Goal: Information Seeking & Learning: Learn about a topic

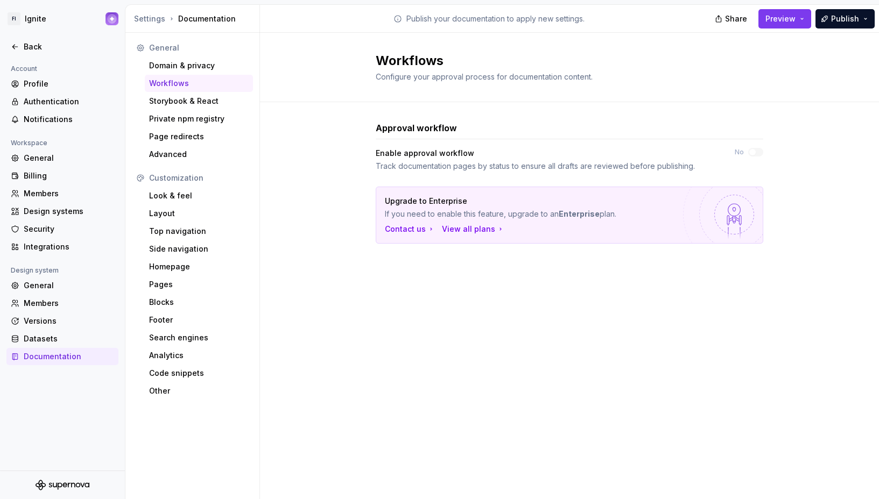
click at [332, 205] on div "Approval workflow Enable approval workflow Track documentation pages by status …" at bounding box center [569, 193] width 619 height 182
click at [471, 78] on span "Configure your approval process for documentation content." at bounding box center [484, 76] width 217 height 9
click at [191, 193] on div "Look & feel" at bounding box center [199, 196] width 100 height 11
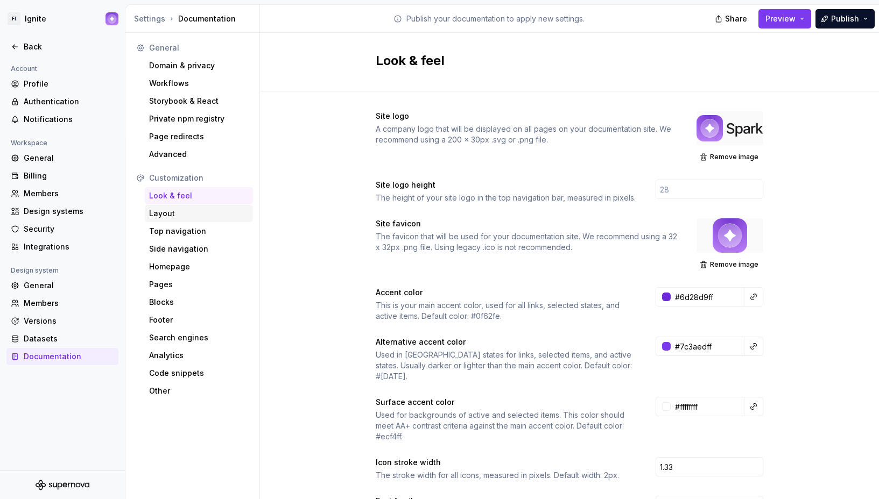
click at [183, 220] on div "Layout" at bounding box center [199, 213] width 108 height 17
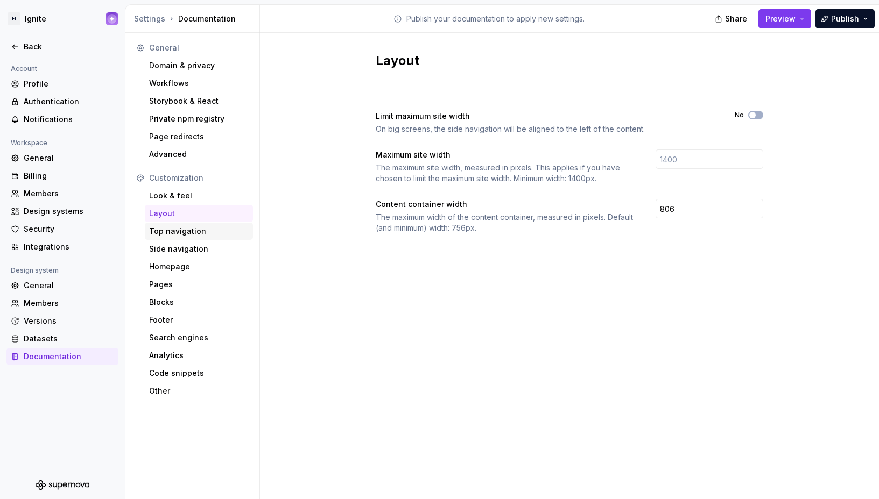
click at [182, 236] on div "Top navigation" at bounding box center [199, 231] width 100 height 11
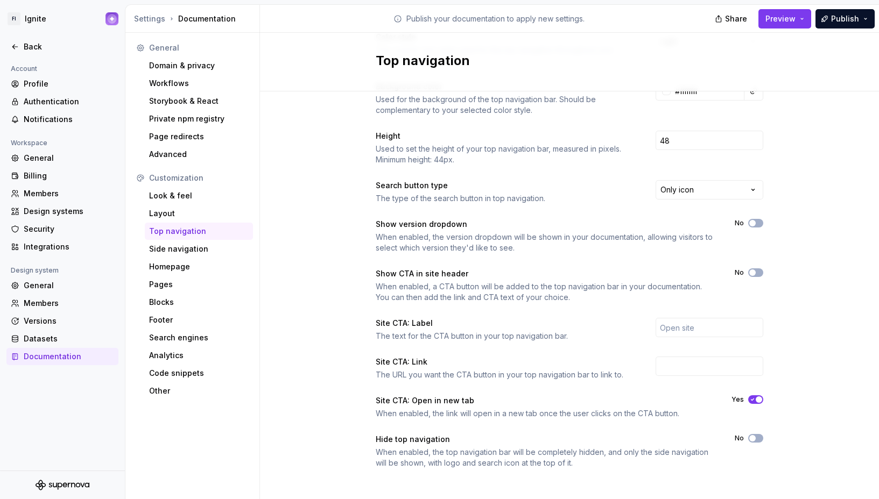
scroll to position [84, 0]
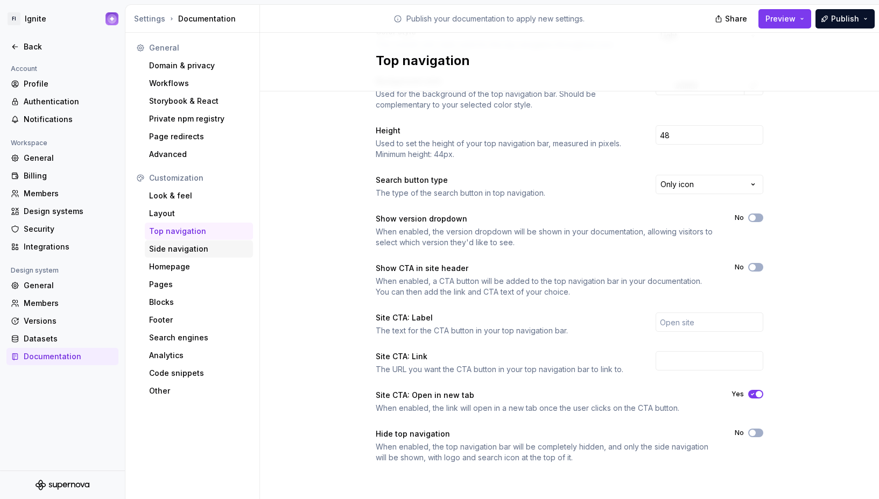
click at [168, 248] on div "Side navigation" at bounding box center [199, 249] width 100 height 11
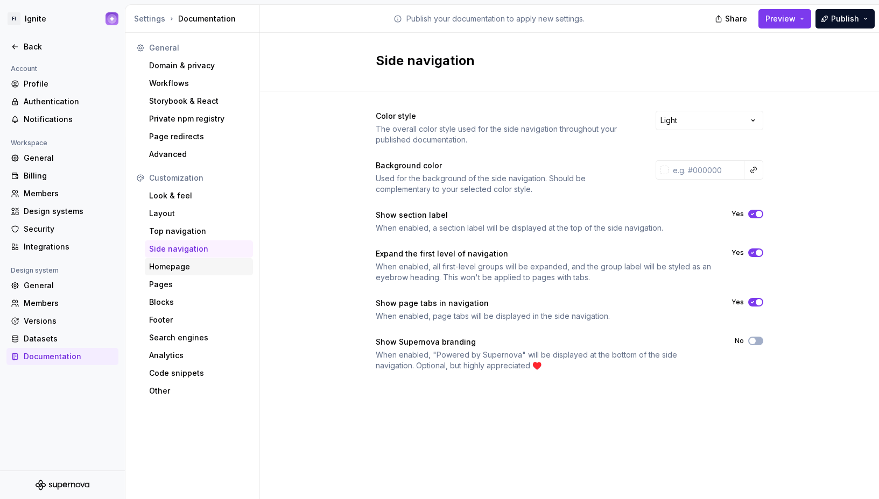
click at [171, 270] on div "Homepage" at bounding box center [199, 267] width 100 height 11
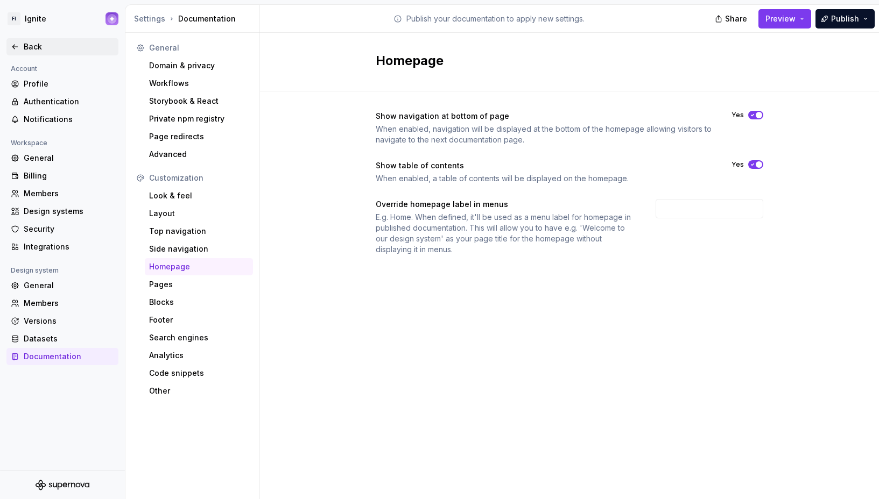
click at [13, 40] on div "Back" at bounding box center [62, 46] width 112 height 17
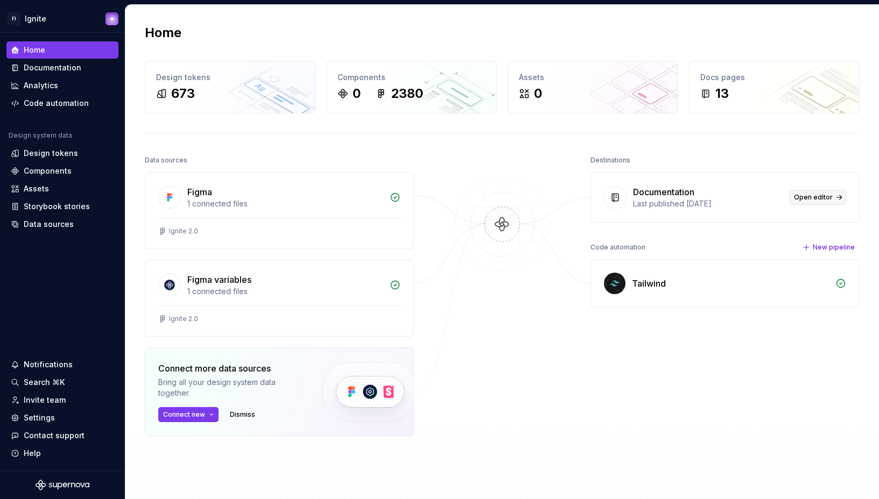
click at [806, 195] on span "Open editor" at bounding box center [813, 197] width 39 height 9
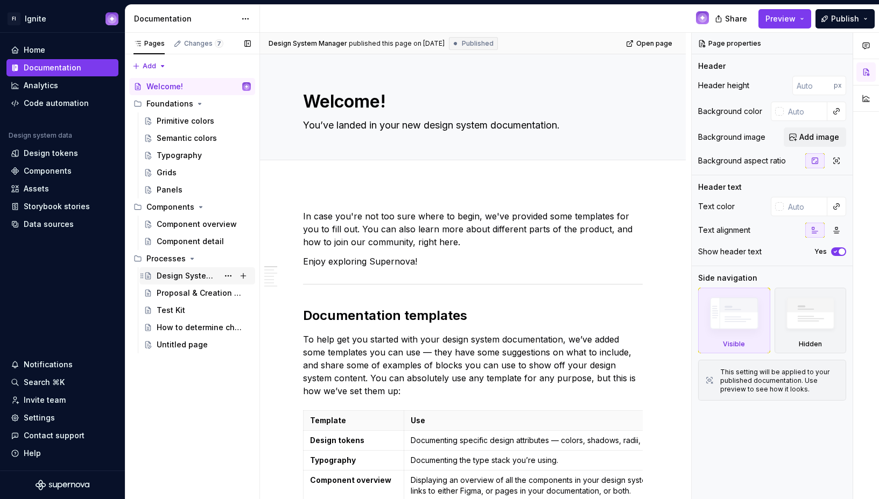
click at [176, 278] on div "Design System Foundations & Operations" at bounding box center [188, 276] width 62 height 11
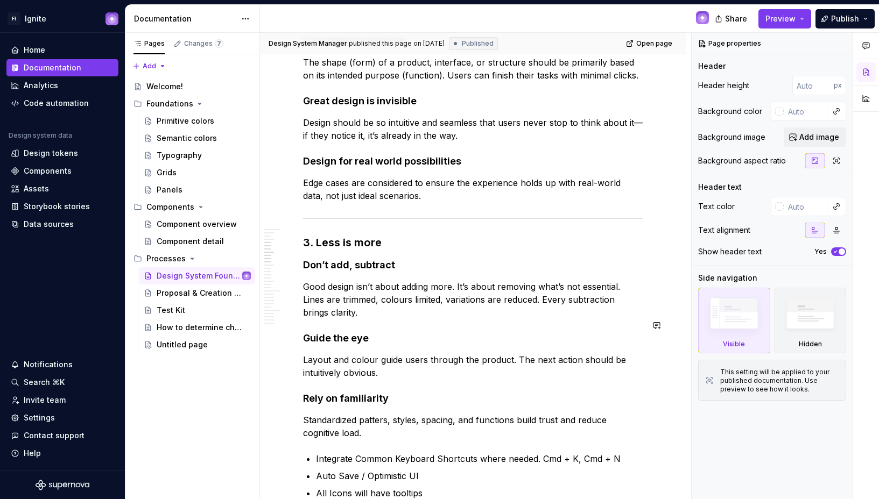
scroll to position [409, 0]
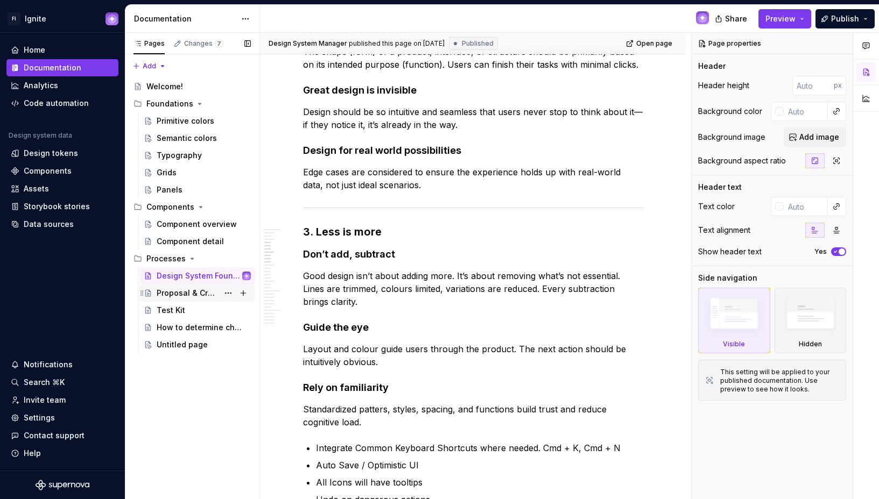
click at [200, 293] on div "Proposal & Creation Process v1.0" at bounding box center [188, 293] width 62 height 11
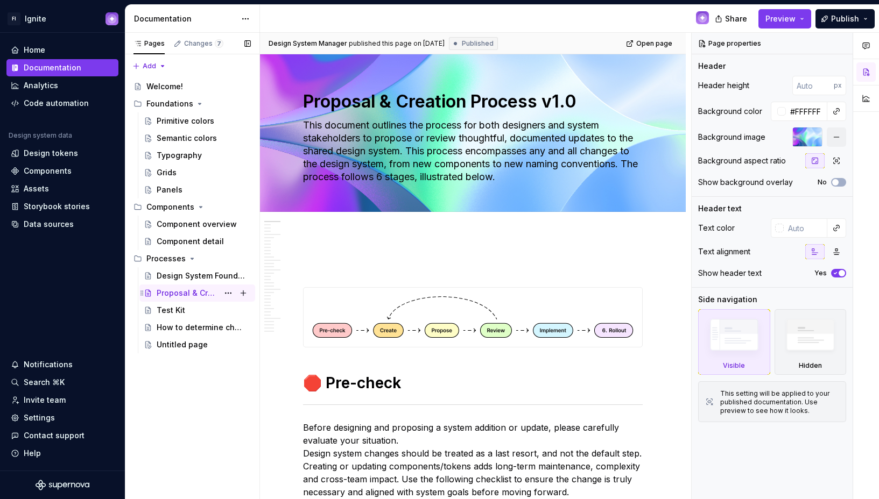
click at [200, 293] on div "Proposal & Creation Process v1.0" at bounding box center [188, 293] width 62 height 11
click at [196, 274] on div "Design System Foundations & Operations" at bounding box center [188, 276] width 62 height 11
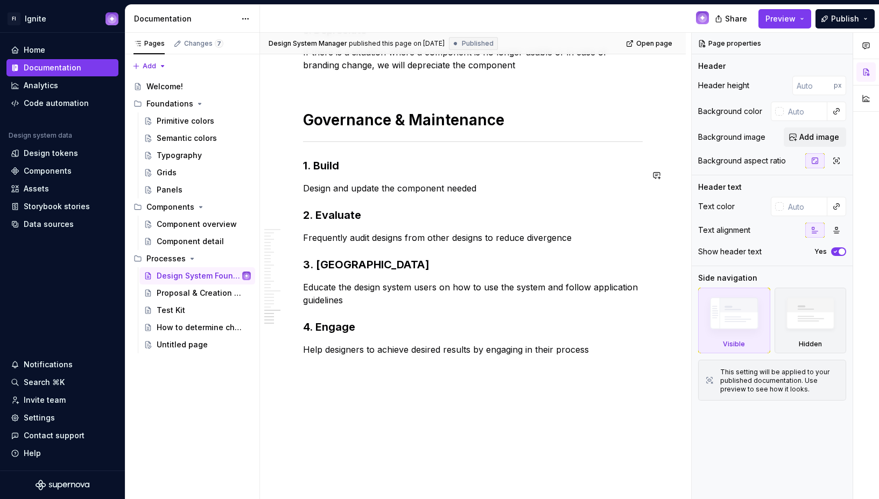
scroll to position [1738, 0]
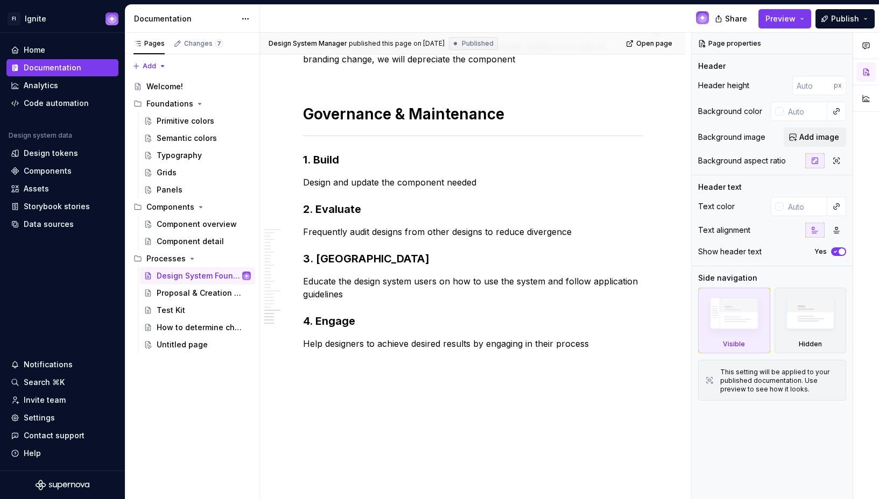
type textarea "*"
